Goal: Contribute content: Add original content to the website for others to see

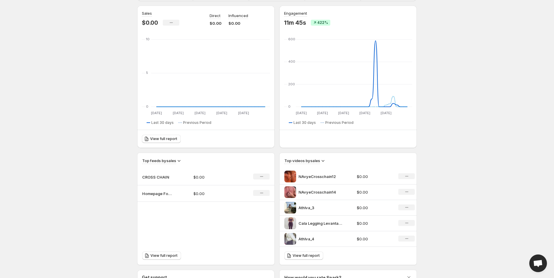
scroll to position [65, 0]
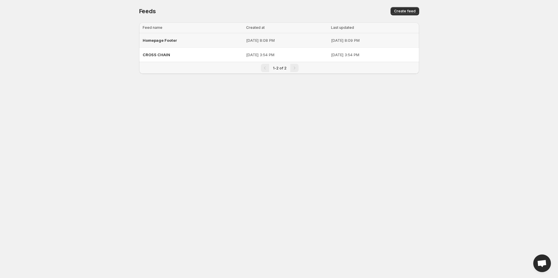
click at [296, 41] on p "[DATE] 8:08 PM" at bounding box center [286, 40] width 81 height 6
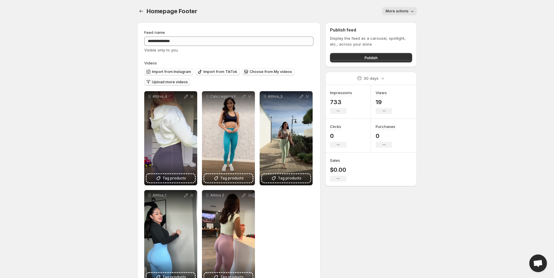
click at [159, 80] on span "Upload more videos" at bounding box center [170, 82] width 36 height 5
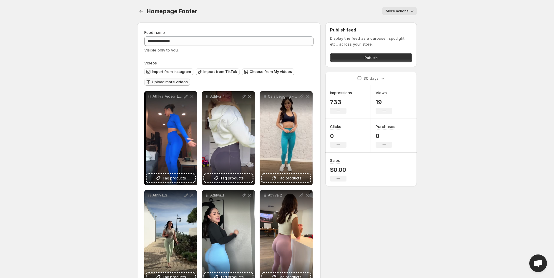
click at [174, 83] on span "Upload more videos" at bounding box center [170, 82] width 36 height 5
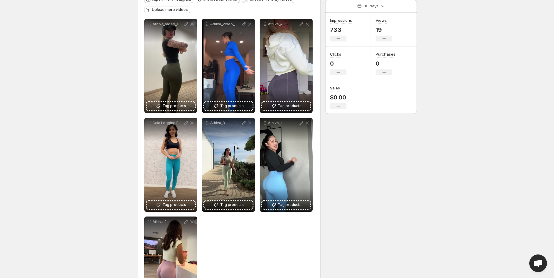
scroll to position [65, 0]
